Goal: Task Accomplishment & Management: Use online tool/utility

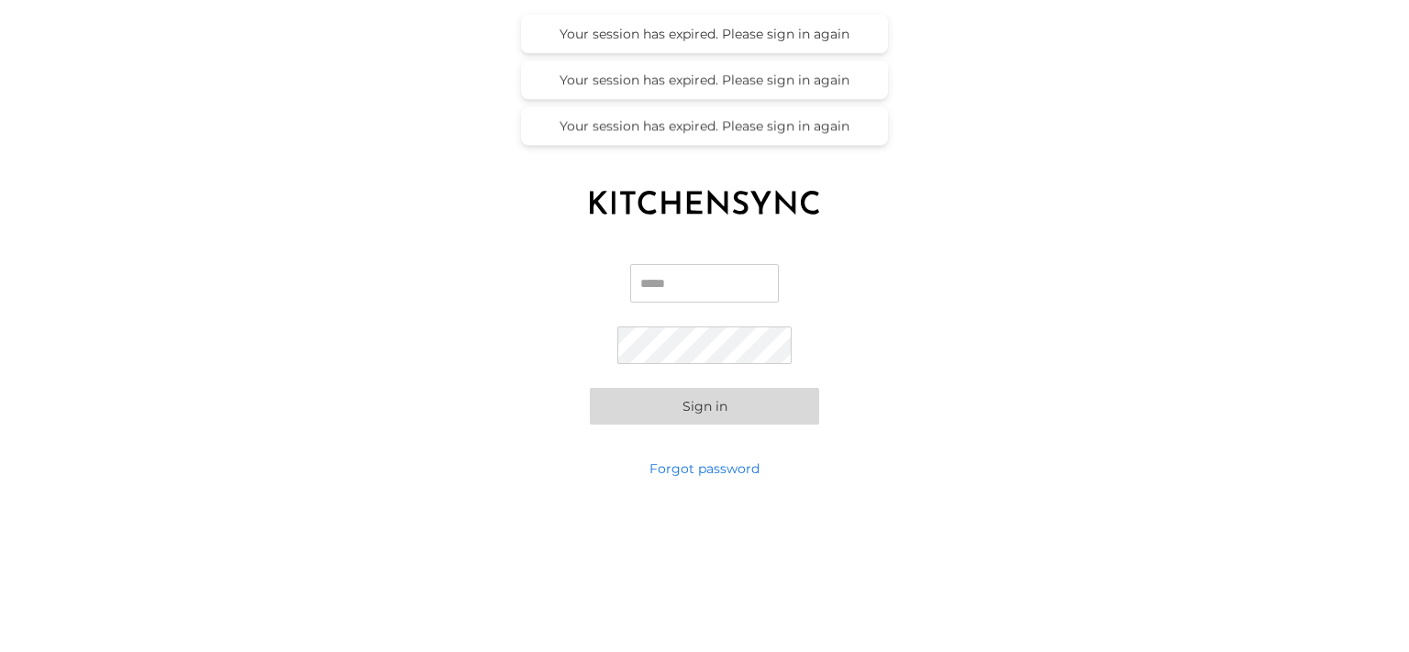
type input "**********"
click at [669, 410] on button "Sign in" at bounding box center [704, 406] width 229 height 37
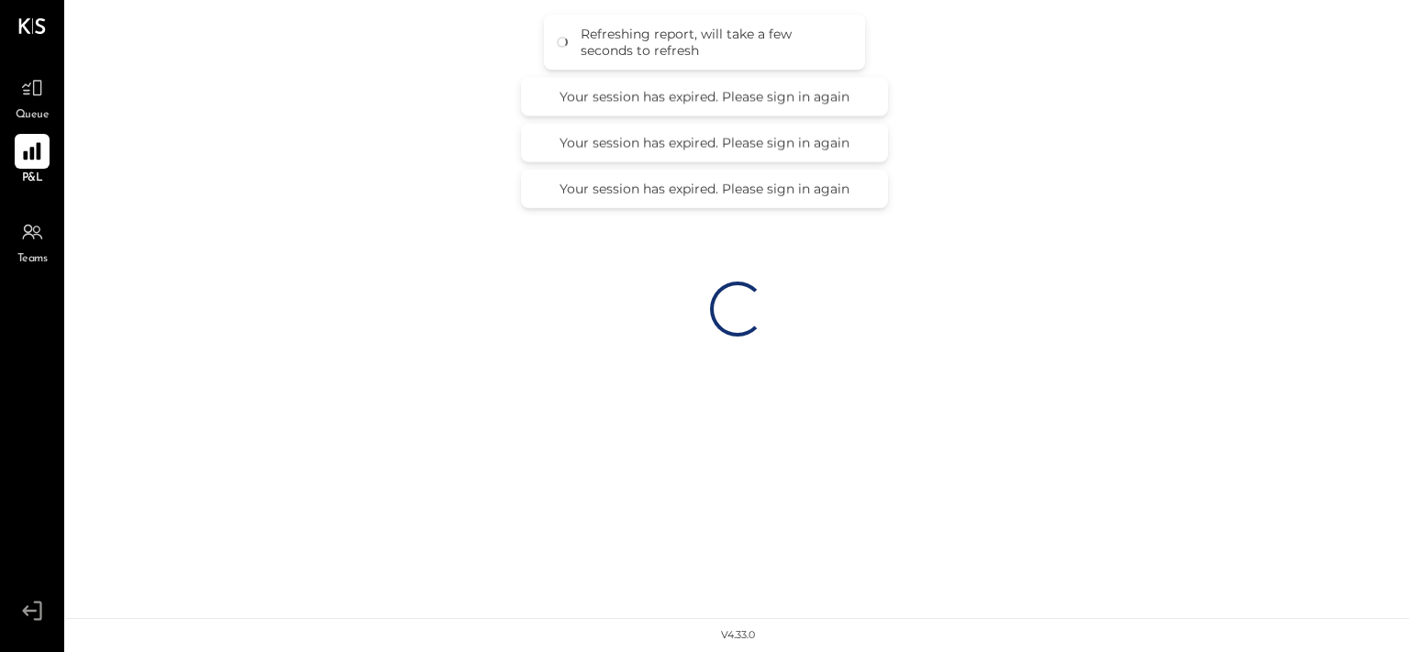
click at [31, 158] on icon at bounding box center [31, 151] width 17 height 17
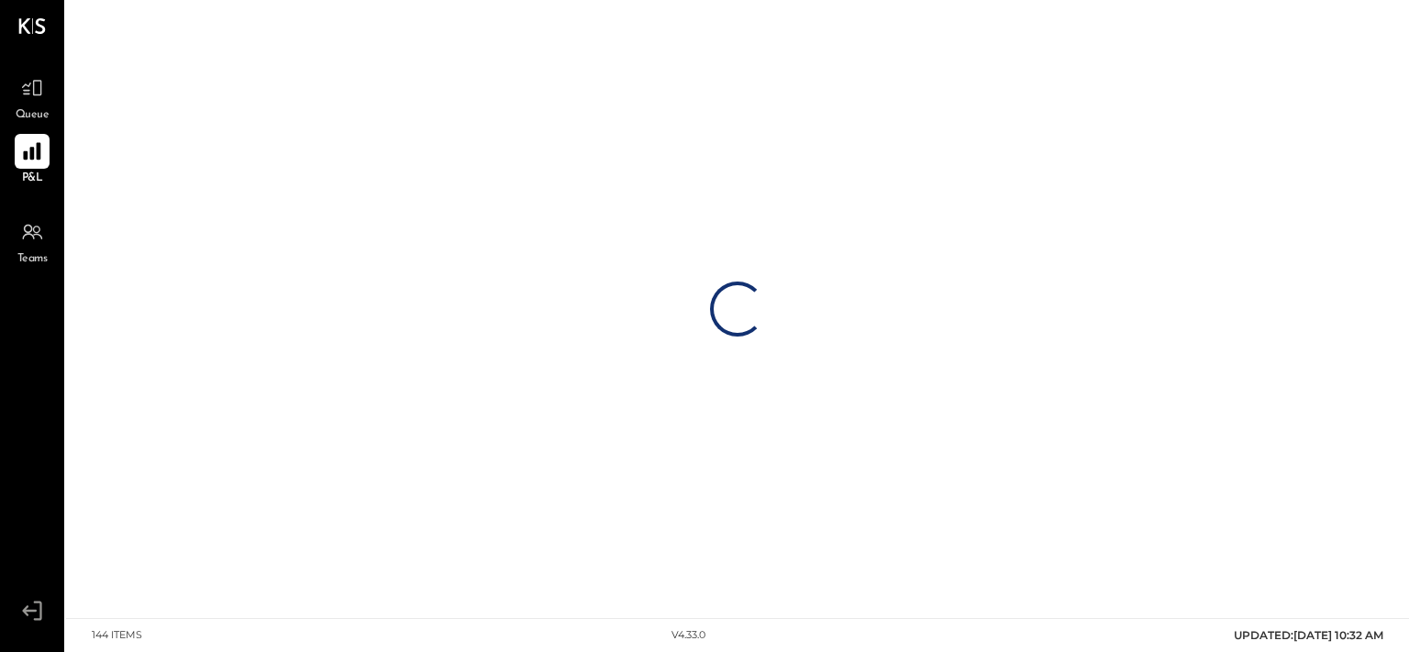
click at [21, 136] on div at bounding box center [32, 151] width 35 height 35
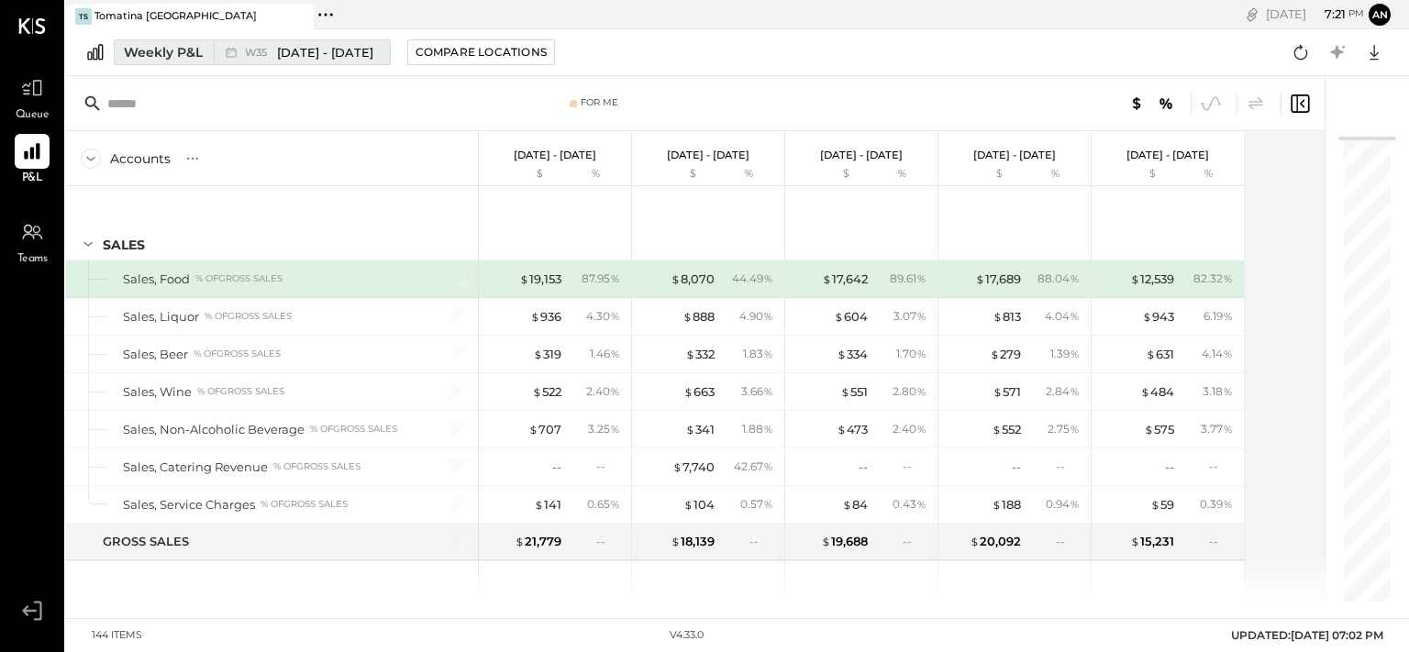
click at [176, 56] on div "Weekly P&L" at bounding box center [163, 52] width 79 height 18
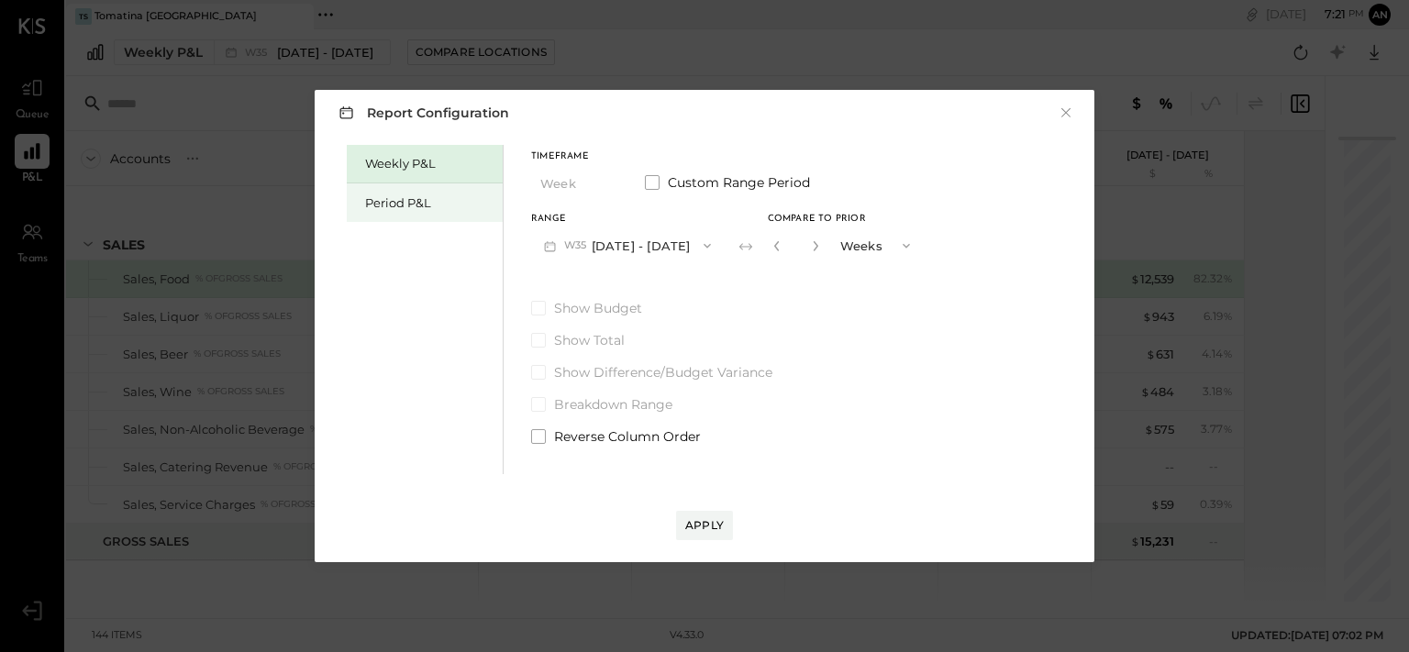
click at [435, 212] on div "Period P&L" at bounding box center [425, 202] width 156 height 39
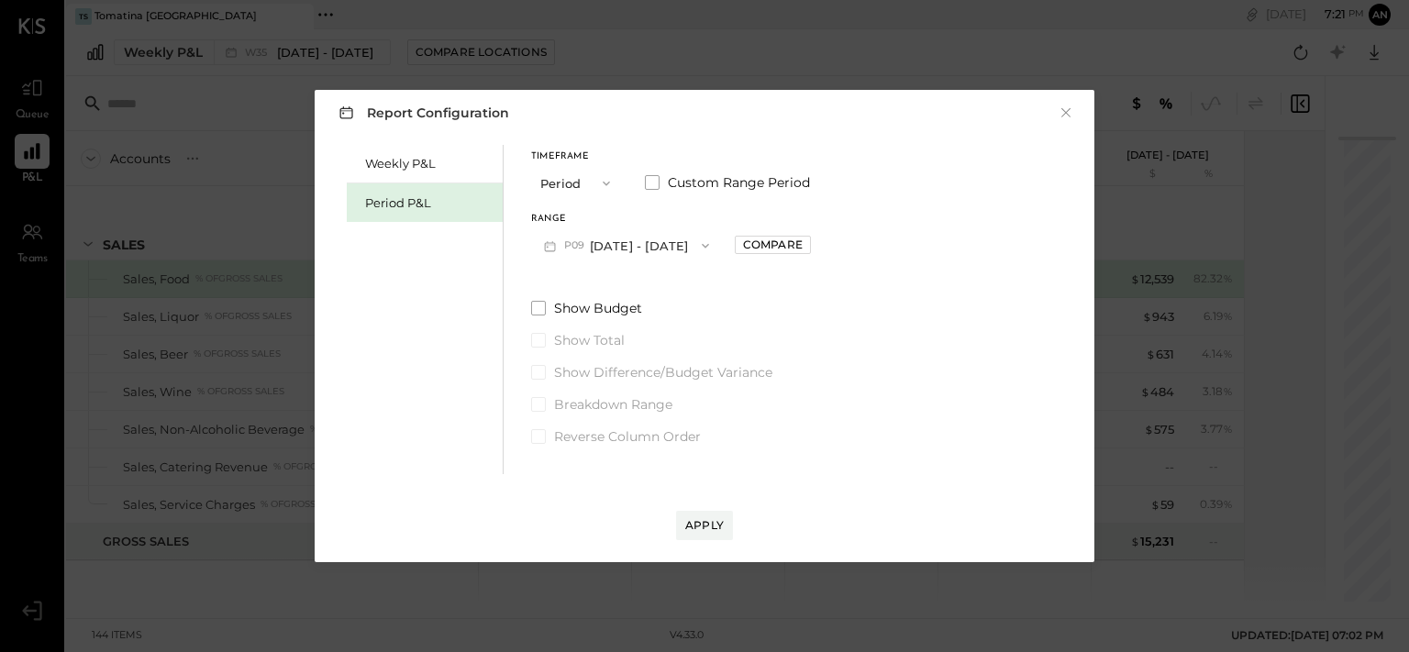
click at [609, 250] on button "P09 Aug 25 - Sep 28, 2025" at bounding box center [626, 245] width 191 height 34
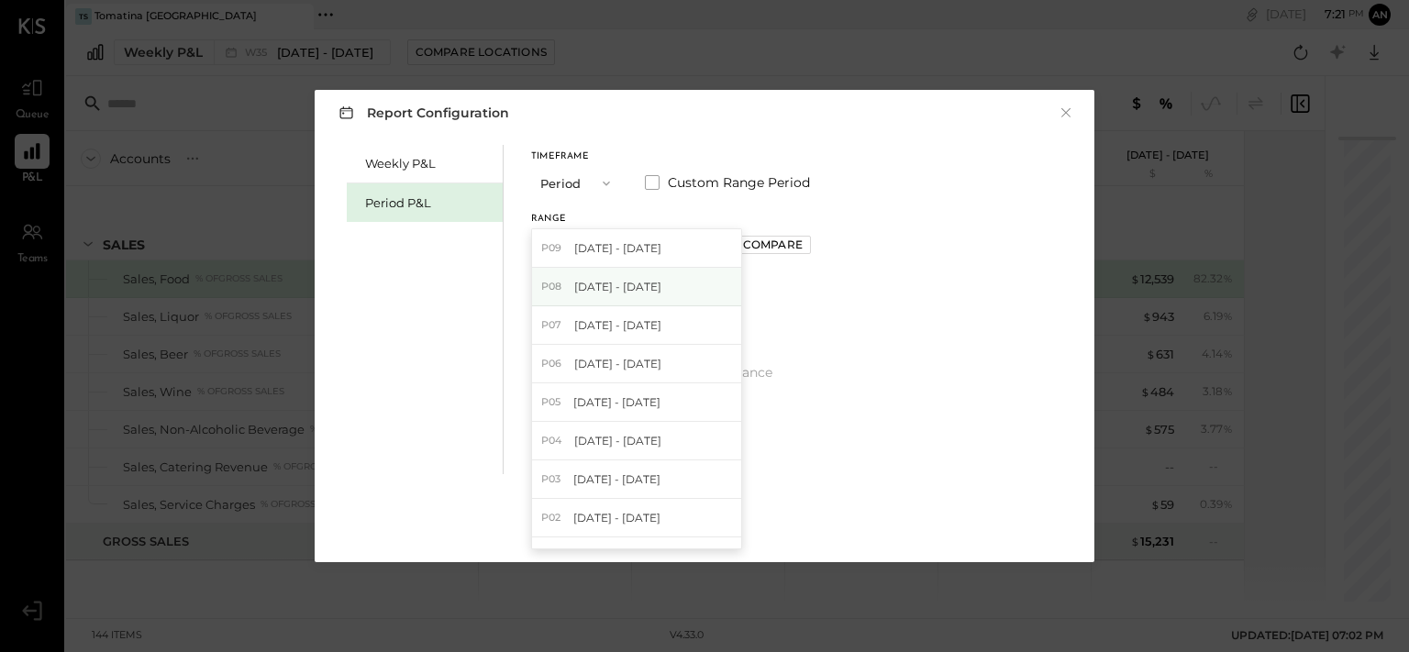
click at [605, 285] on span "Jul 28 - Aug 24, 2025" at bounding box center [617, 287] width 87 height 16
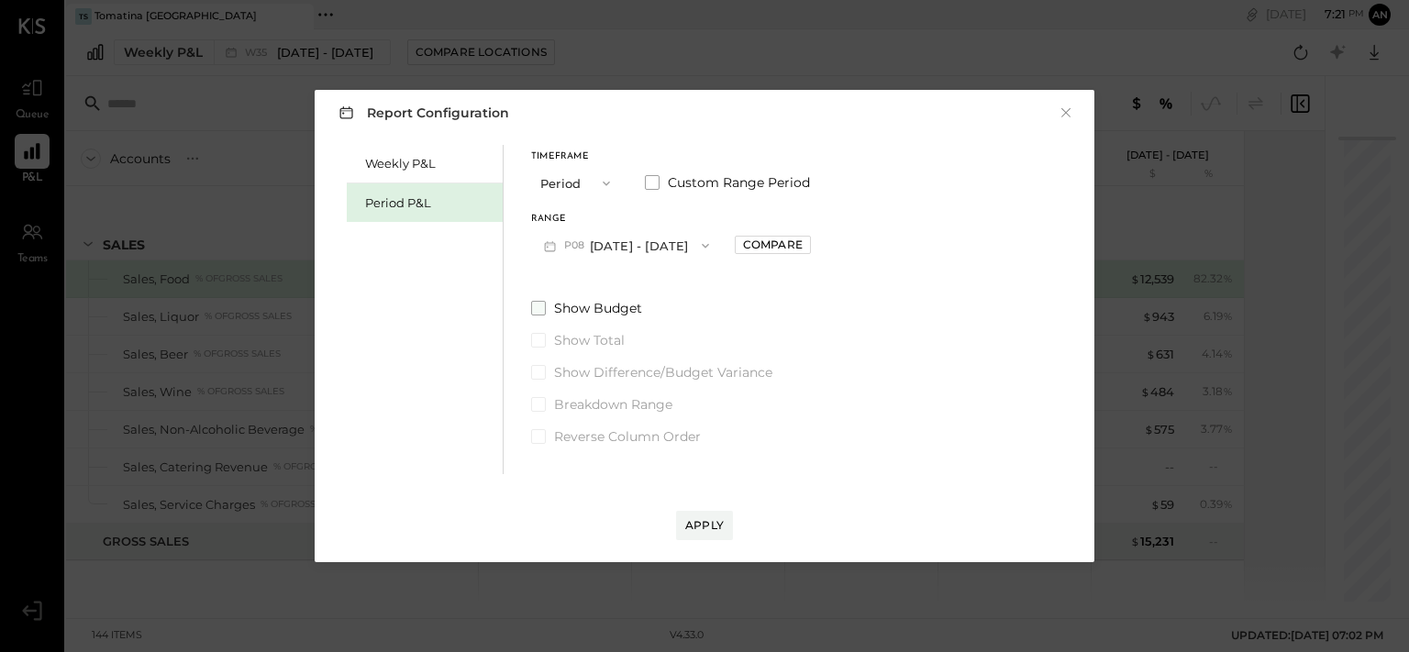
click at [532, 306] on span at bounding box center [538, 308] width 15 height 15
click at [693, 532] on div "Apply" at bounding box center [704, 525] width 39 height 16
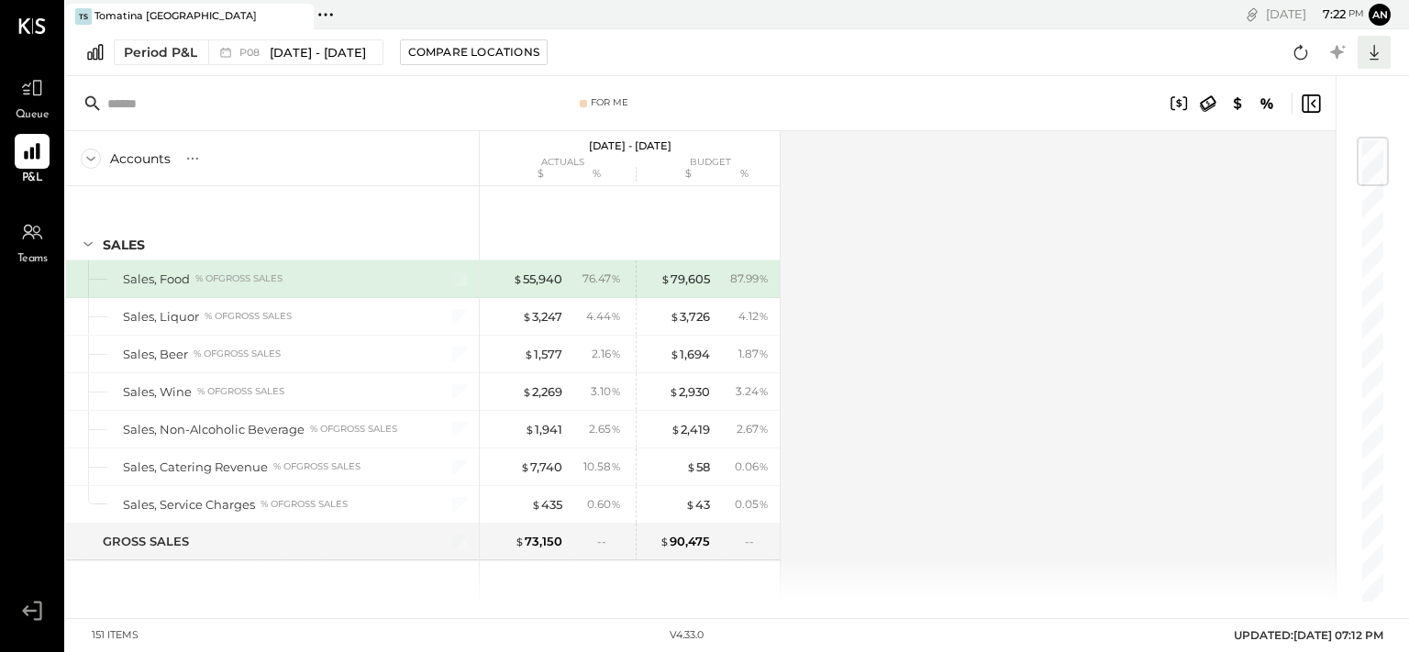
click at [1368, 53] on icon at bounding box center [1374, 52] width 24 height 24
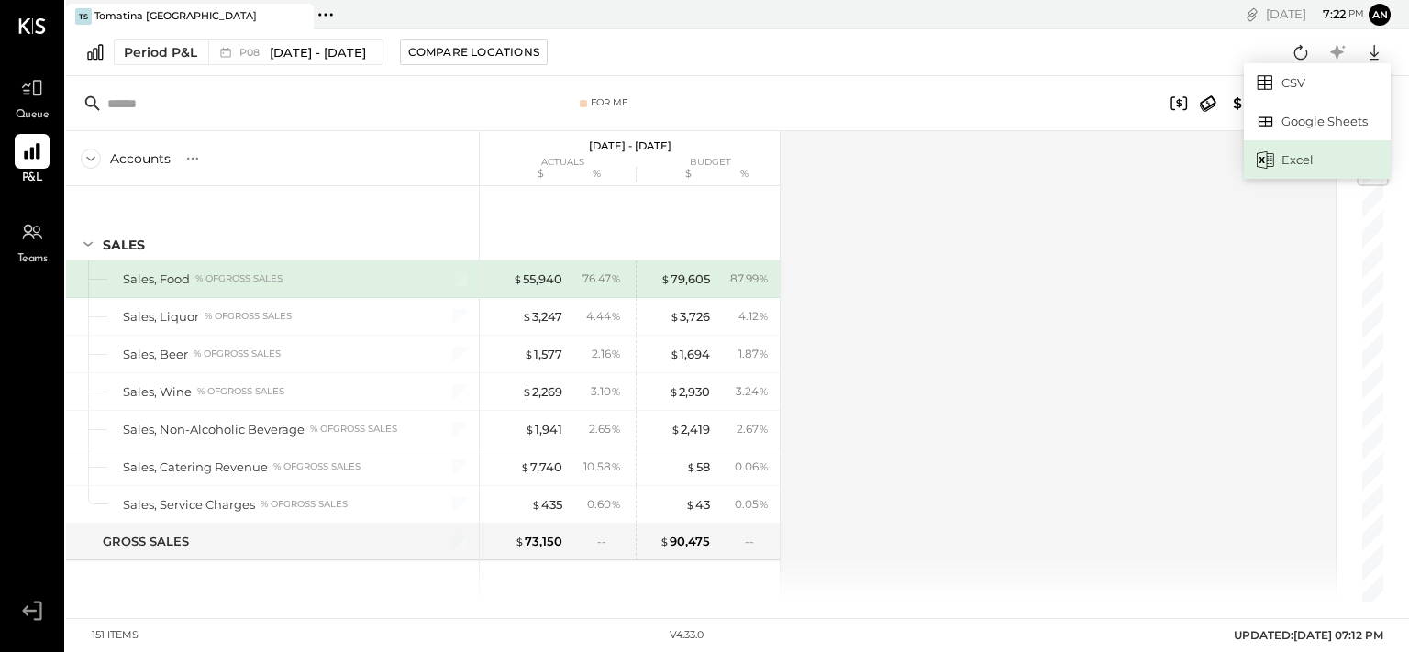
click at [1305, 155] on div "Excel" at bounding box center [1317, 159] width 147 height 39
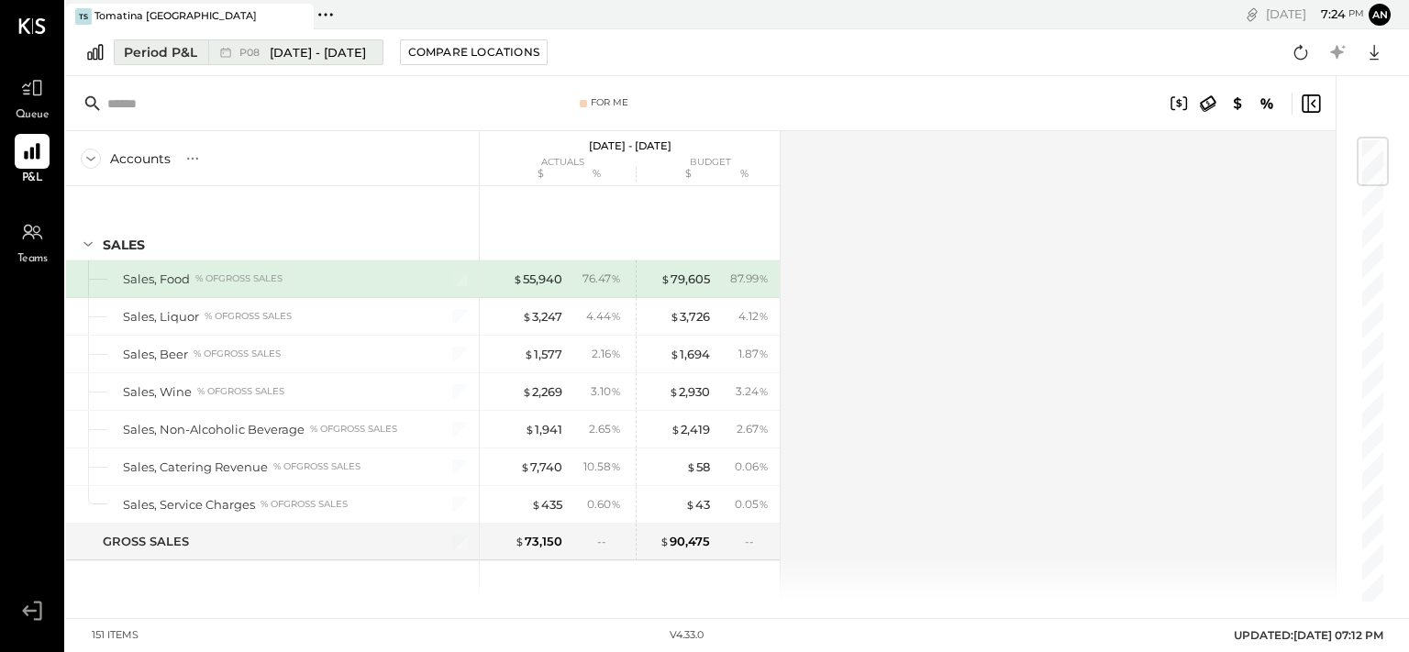
click at [315, 47] on span "Jul 28 - Aug 24, 2025" at bounding box center [318, 52] width 96 height 17
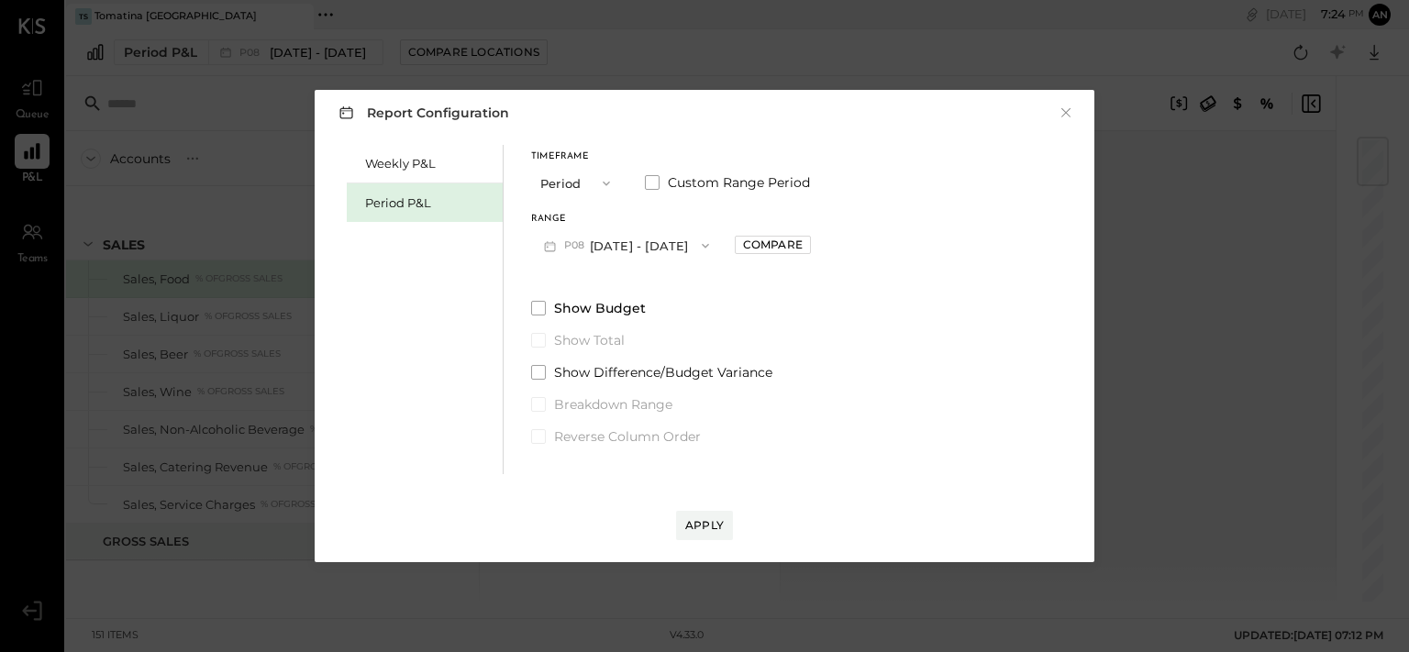
click at [602, 241] on button "P08 Jul 28 - Aug 24, 2025" at bounding box center [626, 245] width 191 height 34
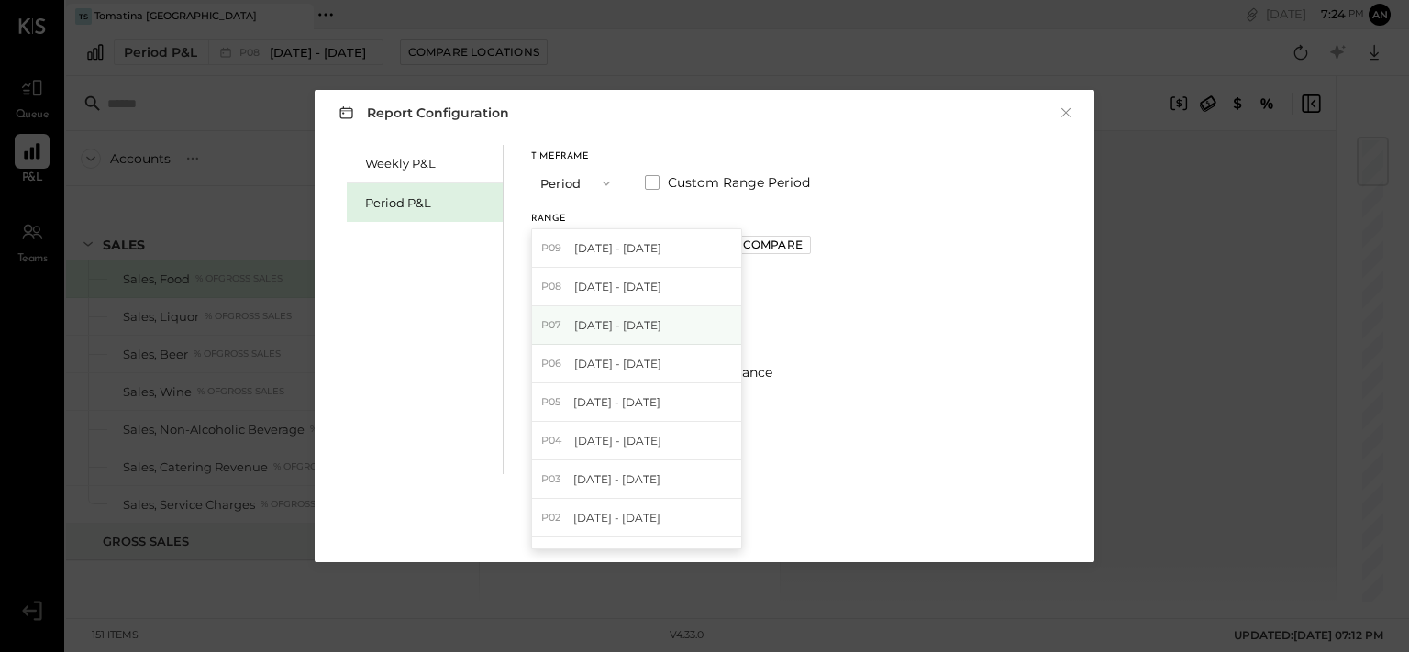
click at [608, 319] on span "Jun 30 - Jul 27, 2025" at bounding box center [617, 325] width 87 height 16
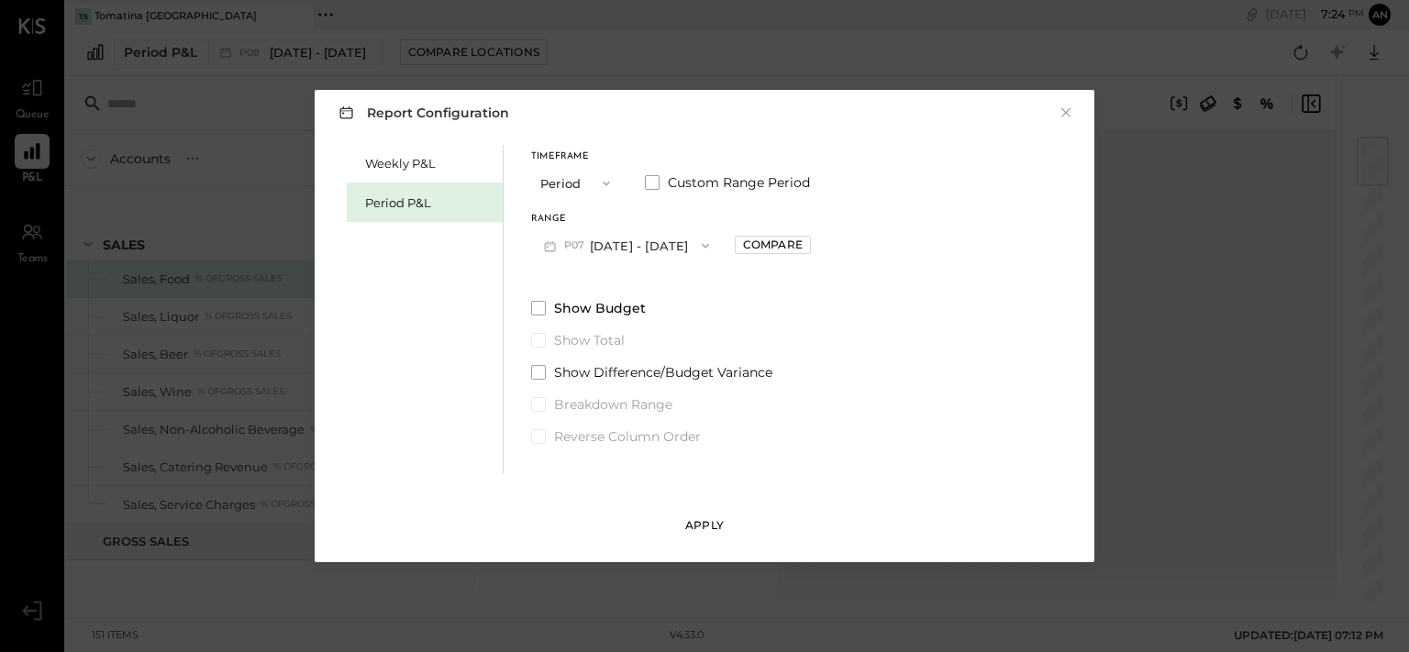
click at [697, 521] on div "Apply" at bounding box center [704, 525] width 39 height 16
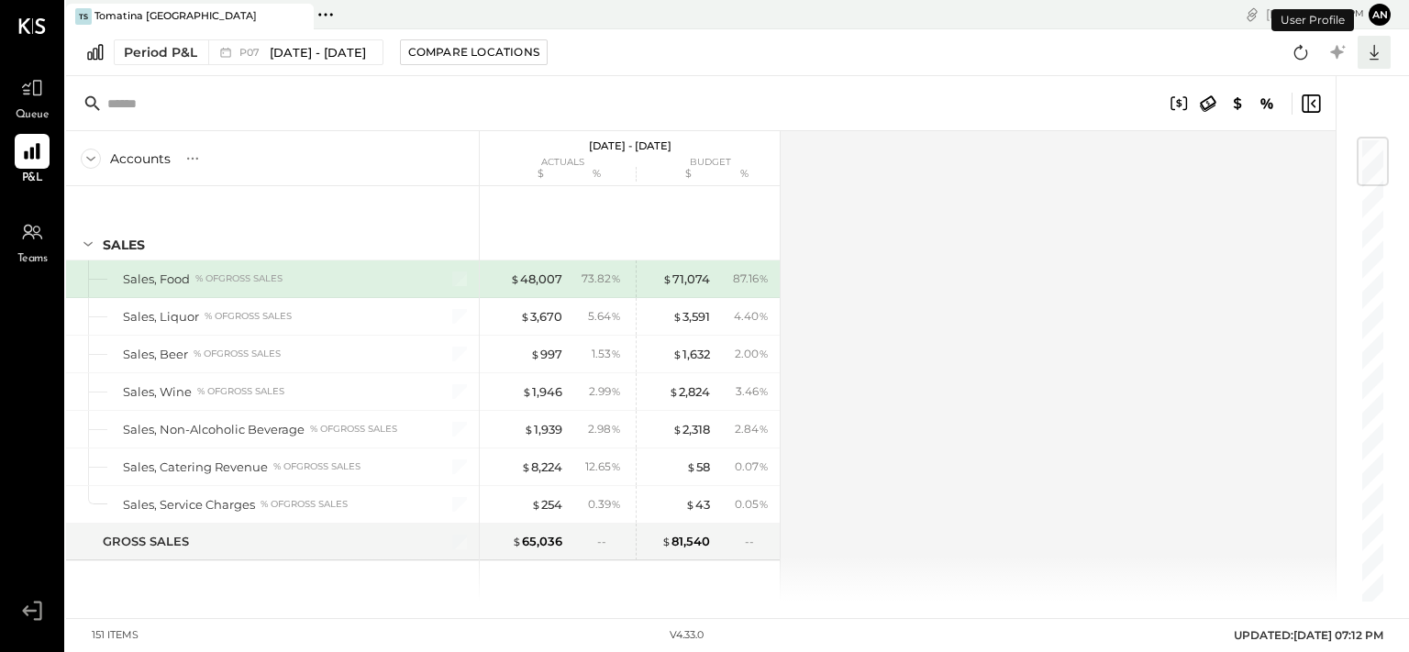
click at [1375, 54] on icon at bounding box center [1373, 53] width 9 height 16
click at [1293, 161] on div "Excel" at bounding box center [1317, 159] width 147 height 39
